Goal: Check status

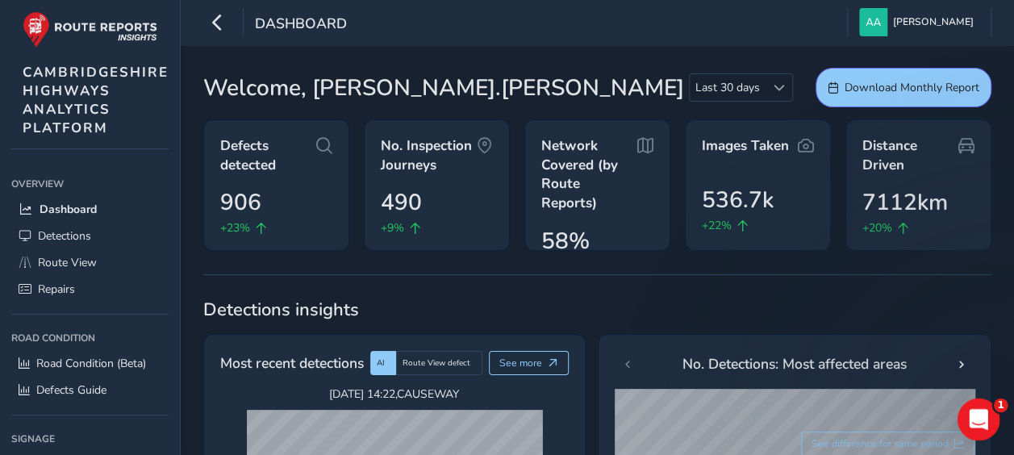
click at [978, 418] on icon "Open Intercom Messenger" at bounding box center [975, 417] width 11 height 13
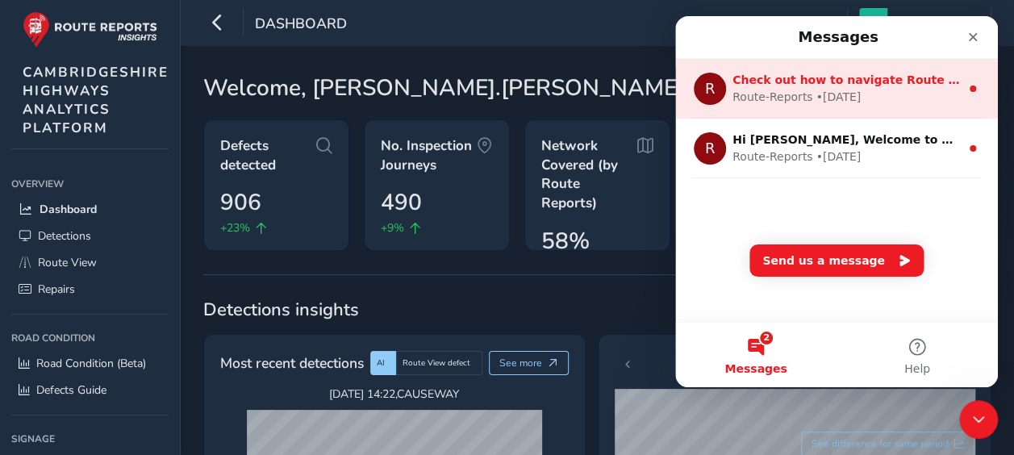
click at [858, 77] on span "Check out how to navigate Route View here!" at bounding box center [874, 79] width 284 height 13
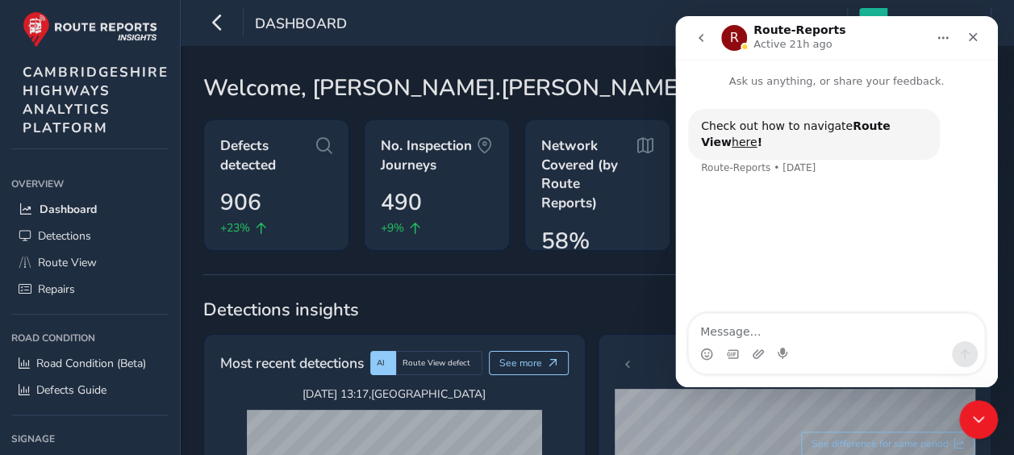
click at [696, 39] on icon "go back" at bounding box center [700, 37] width 13 height 13
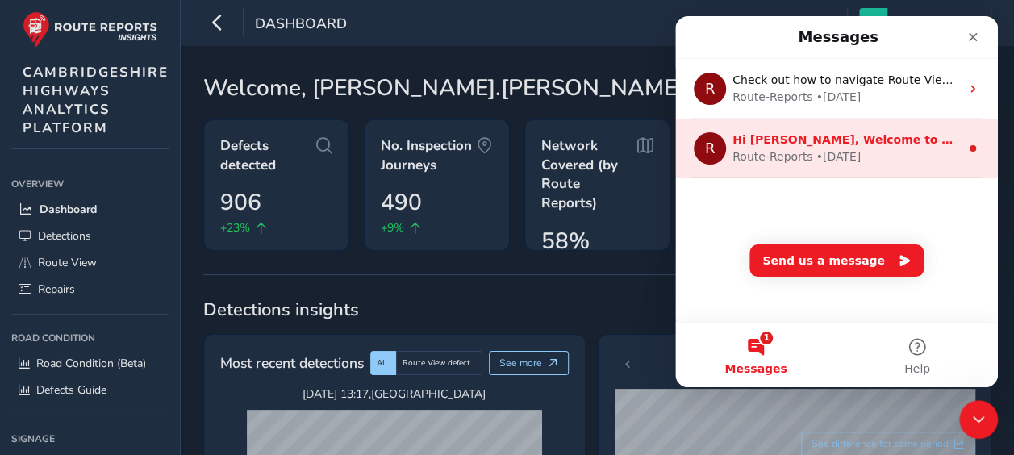
click at [881, 124] on div "R Hi Adam, Welcome to Route Reports! We have articles which will help you get s…" at bounding box center [836, 149] width 323 height 60
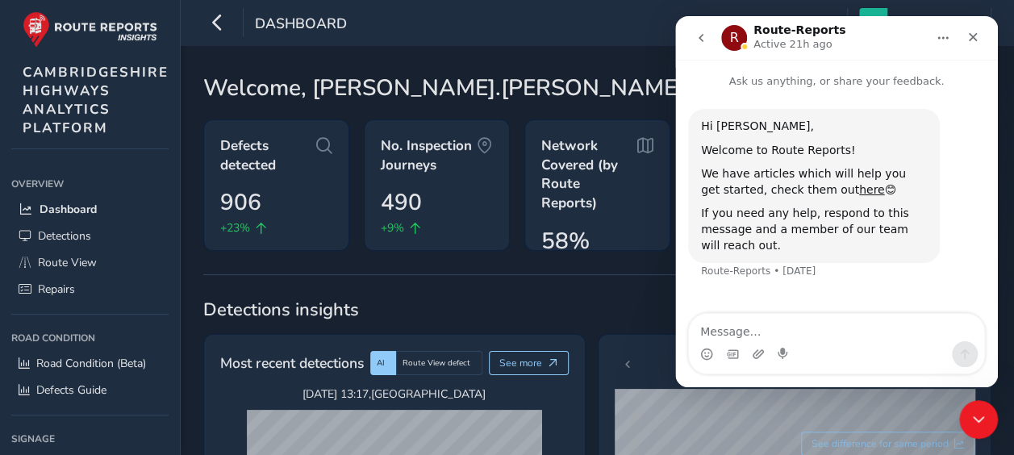
click at [699, 43] on icon "go back" at bounding box center [700, 37] width 13 height 13
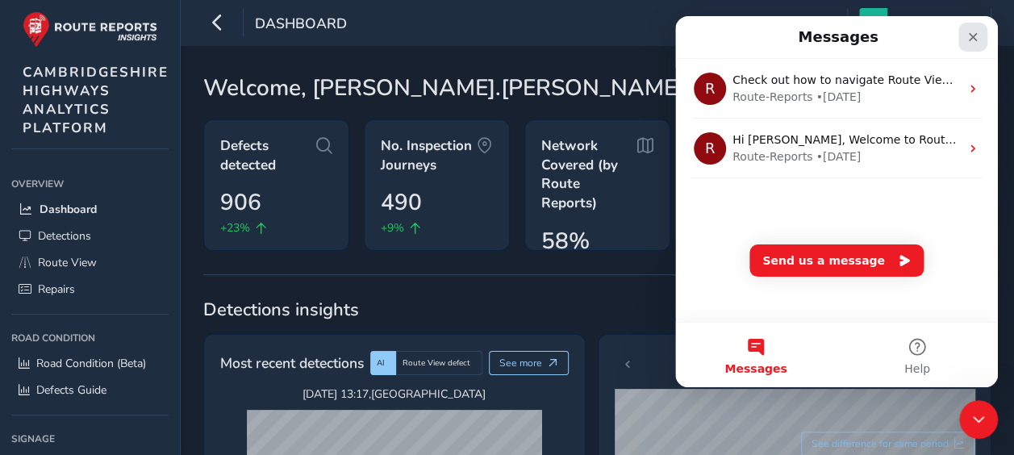
click at [969, 40] on icon "Close" at bounding box center [973, 37] width 9 height 9
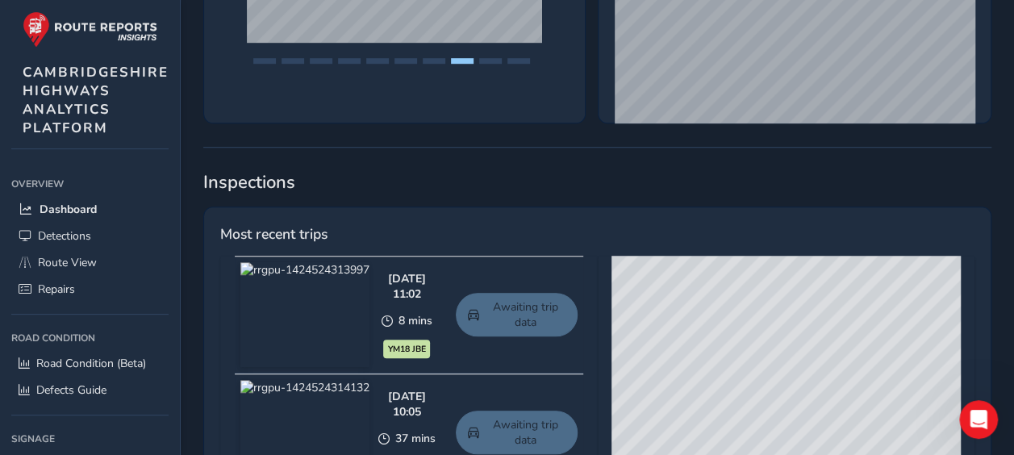
scroll to position [855, 0]
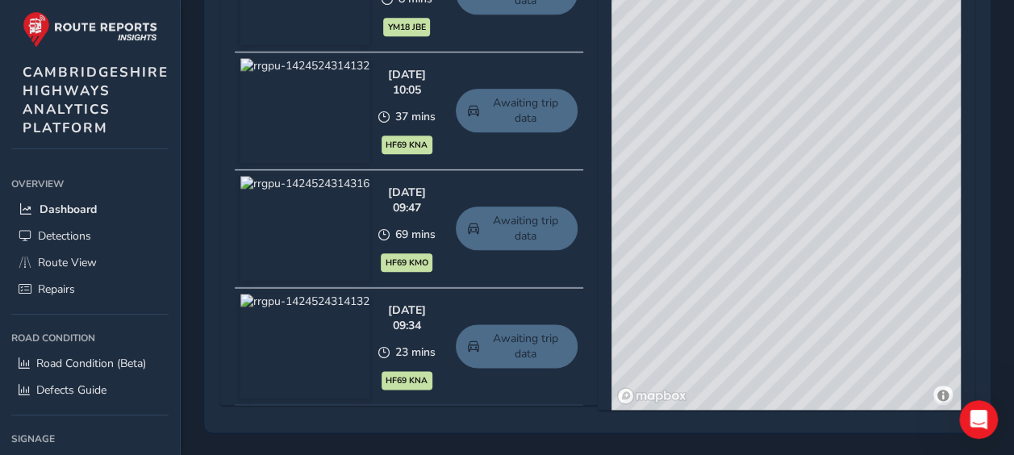
drag, startPoint x: 665, startPoint y: 206, endPoint x: 565, endPoint y: 136, distance: 121.0
click at [565, 136] on div "Aug 29 2025, 11:02 8 mins YM18 JBE Awaiting trip data Aug 29 2025, 10:05 37 min…" at bounding box center [597, 181] width 754 height 494
drag, startPoint x: 820, startPoint y: 242, endPoint x: 895, endPoint y: 263, distance: 77.9
click at [895, 263] on div "© Mapbox © OpenStreetMap Improve this map © Maxar" at bounding box center [785, 172] width 349 height 476
drag, startPoint x: 723, startPoint y: 224, endPoint x: 732, endPoint y: 148, distance: 76.3
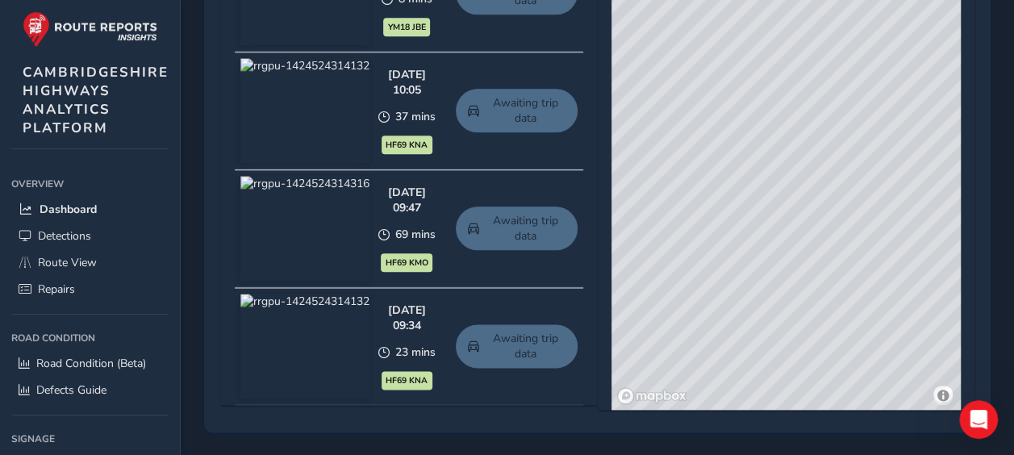
click at [732, 148] on div "© Mapbox © OpenStreetMap Improve this map © Maxar" at bounding box center [785, 172] width 349 height 476
drag, startPoint x: 675, startPoint y: 184, endPoint x: 838, endPoint y: 323, distance: 214.5
click at [838, 323] on div "© Mapbox © OpenStreetMap Improve this map © Maxar" at bounding box center [785, 172] width 349 height 476
drag, startPoint x: 763, startPoint y: 232, endPoint x: 740, endPoint y: 134, distance: 101.0
click at [740, 134] on div "© Mapbox © OpenStreetMap Improve this map © Maxar" at bounding box center [785, 172] width 349 height 476
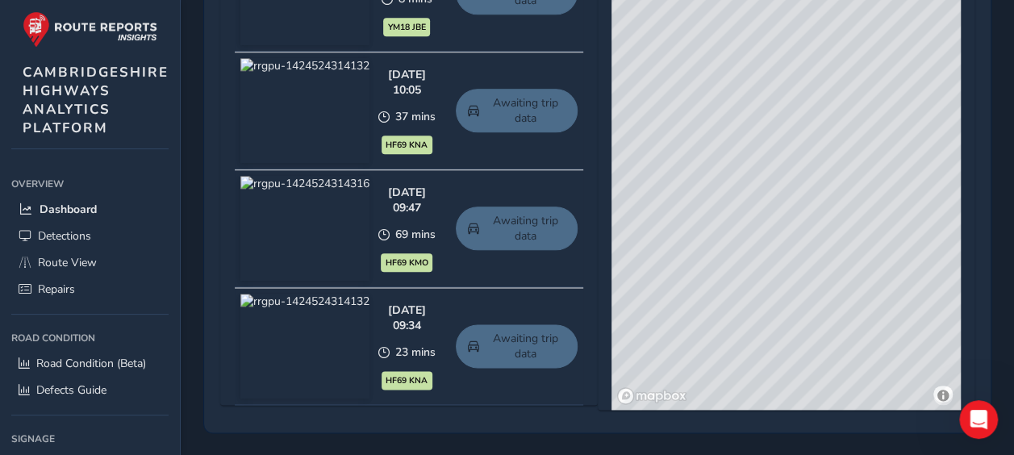
drag, startPoint x: 828, startPoint y: 106, endPoint x: 681, endPoint y: 220, distance: 186.3
click at [681, 220] on div "© Mapbox © OpenStreetMap Improve this map © Maxar" at bounding box center [785, 172] width 349 height 476
drag, startPoint x: 795, startPoint y: 176, endPoint x: 702, endPoint y: 296, distance: 152.3
click at [702, 296] on div "© Mapbox © OpenStreetMap Improve this map © Maxar" at bounding box center [785, 172] width 349 height 476
drag, startPoint x: 689, startPoint y: 251, endPoint x: 815, endPoint y: 154, distance: 158.7
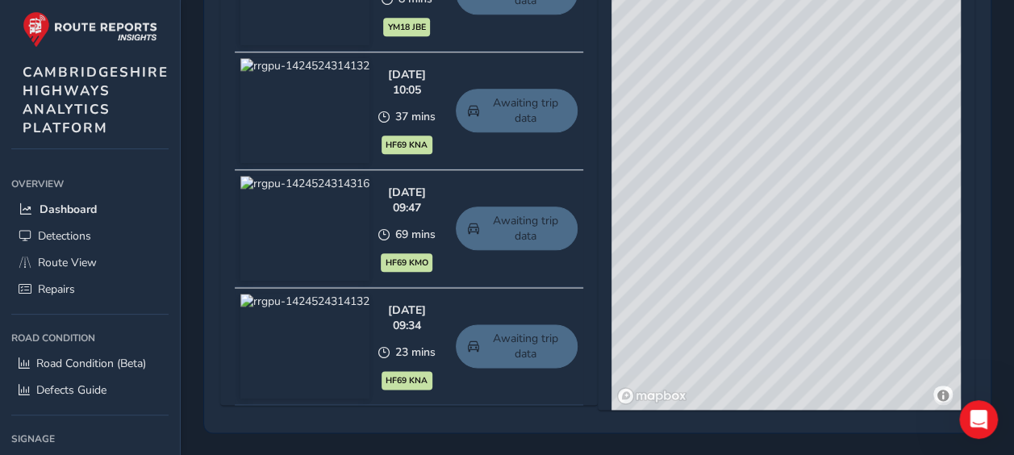
click at [815, 154] on div "© Mapbox © OpenStreetMap Improve this map © Maxar" at bounding box center [785, 172] width 349 height 476
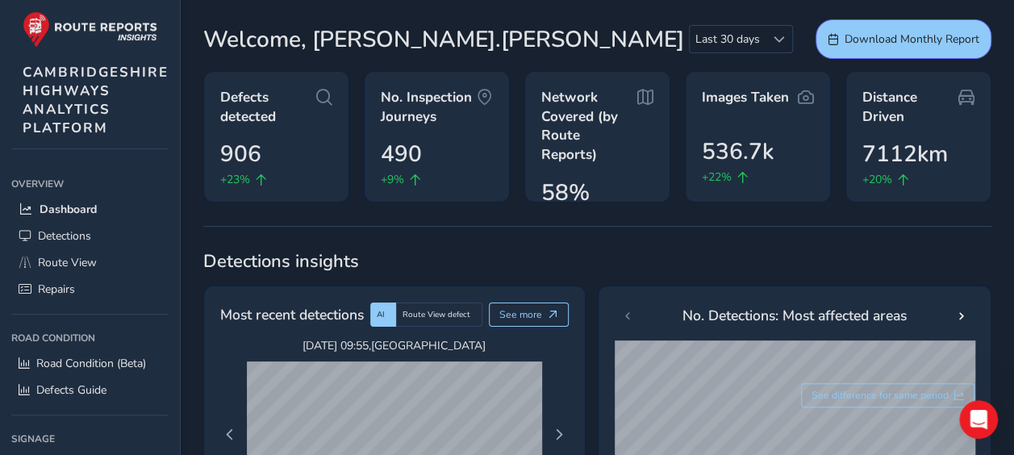
scroll to position [0, 0]
